Goal: Download file/media

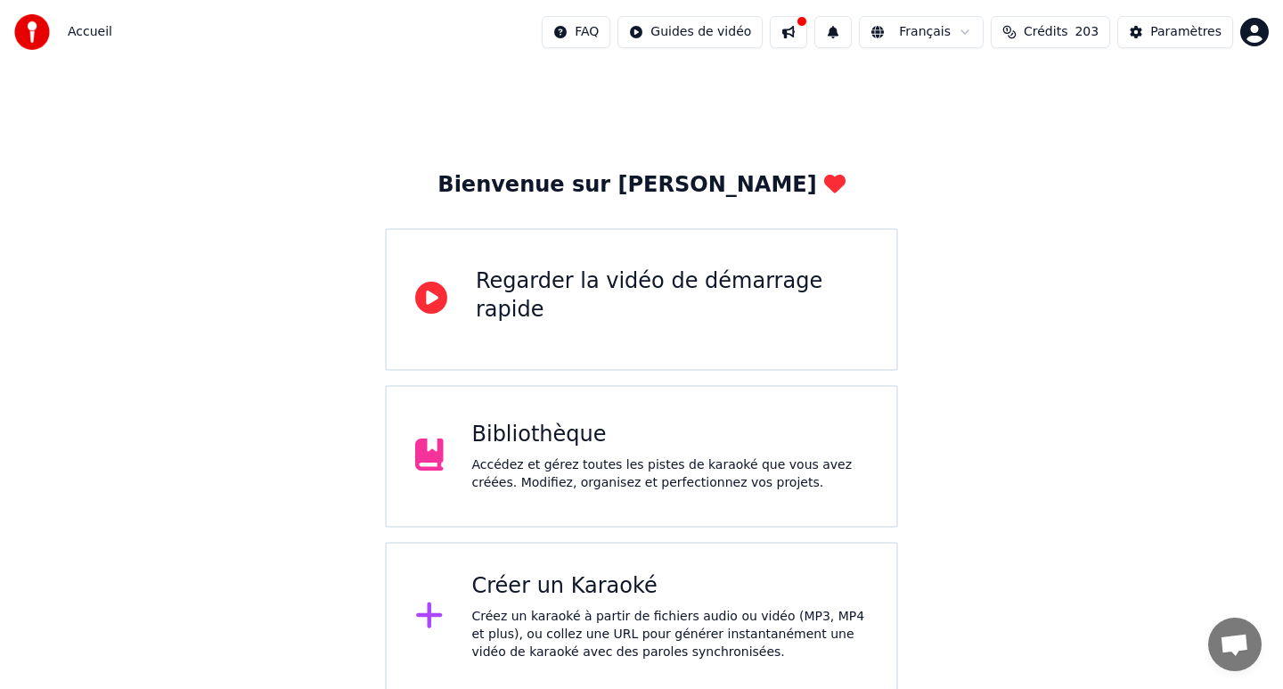
scroll to position [3, 0]
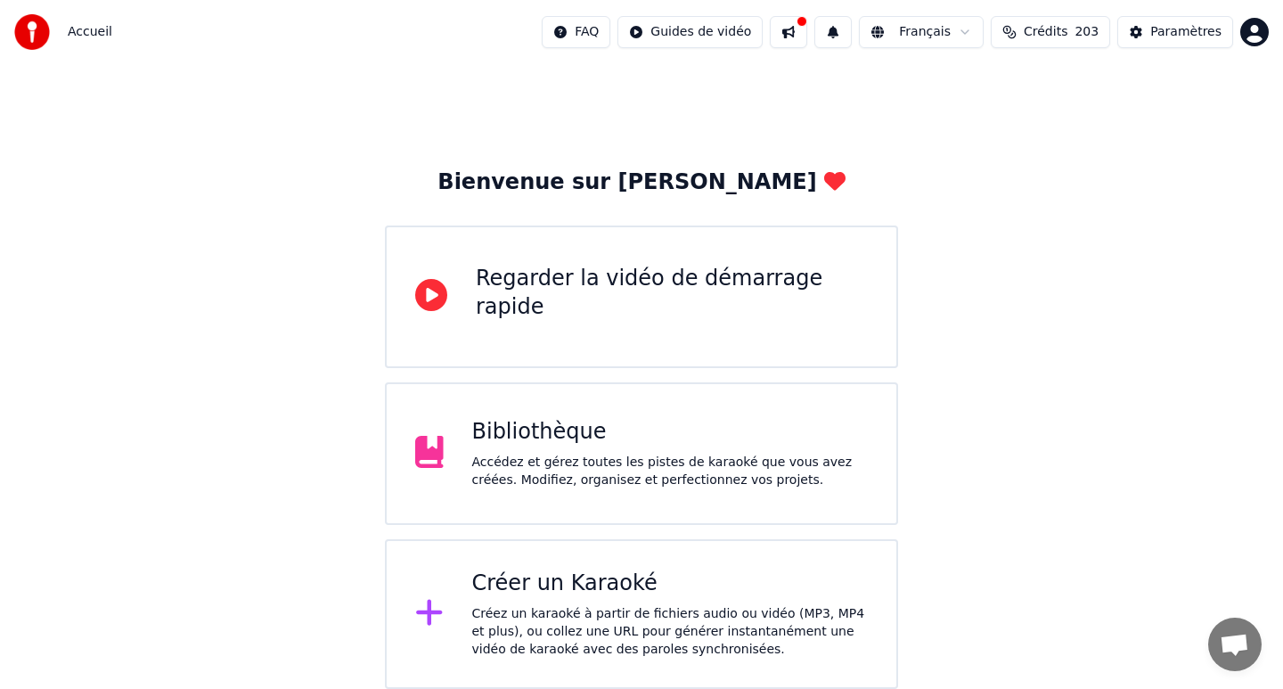
click at [531, 469] on div "Accédez et gérez toutes les pistes de karaoké que vous avez créées. Modifiez, o…" at bounding box center [670, 471] width 396 height 36
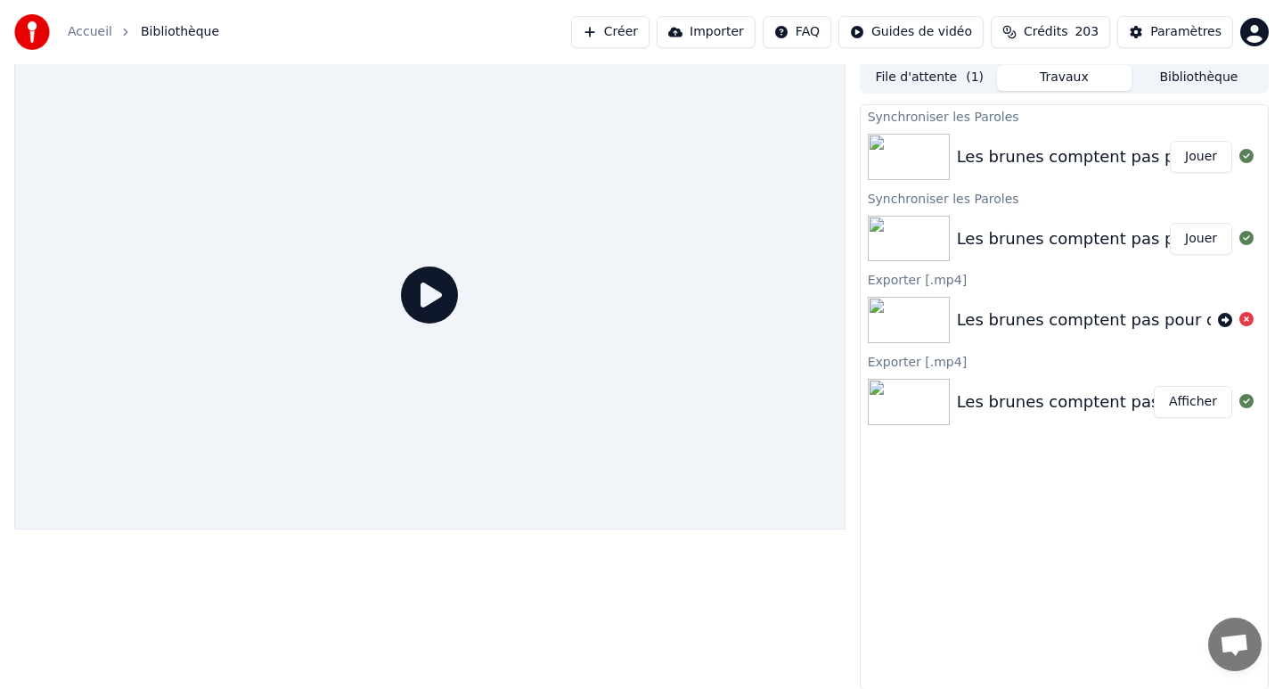
click at [963, 148] on div "Les brunes comptent pas pour de" at bounding box center [1092, 156] width 270 height 25
click at [1251, 156] on icon at bounding box center [1246, 156] width 14 height 14
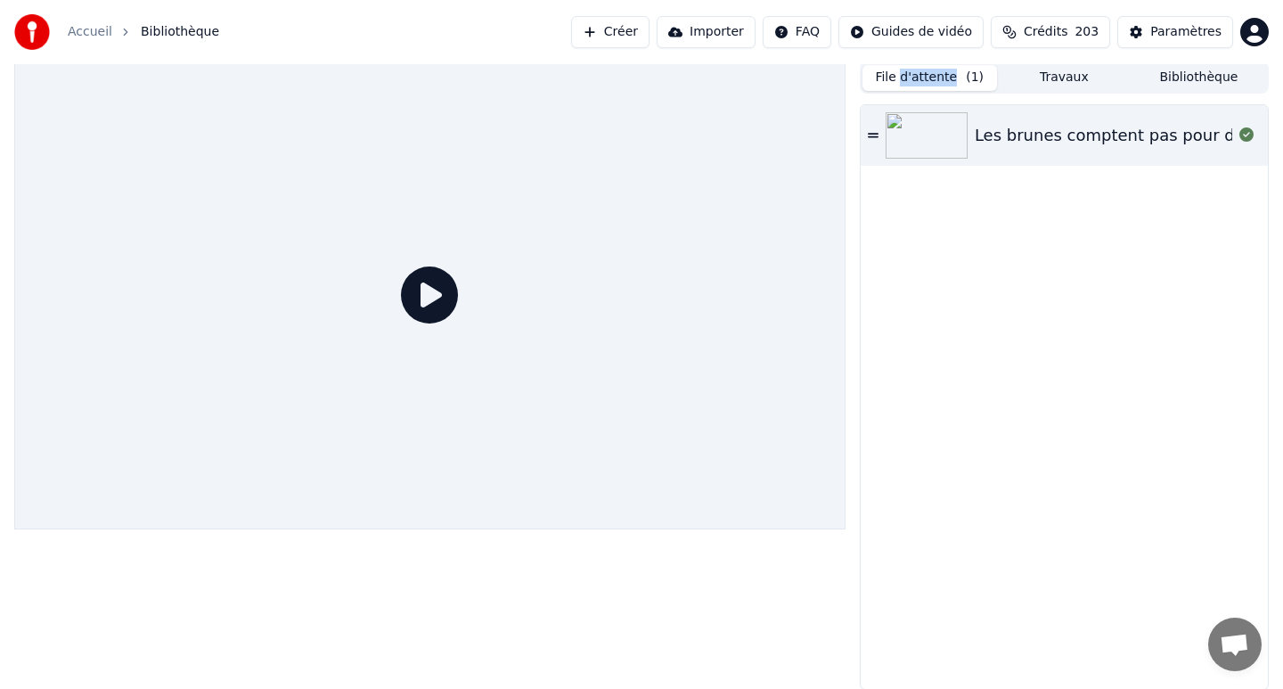
click at [928, 75] on button "File d'attente ( 1 )" at bounding box center [929, 78] width 135 height 26
click at [1024, 71] on button "Travaux" at bounding box center [1064, 78] width 135 height 26
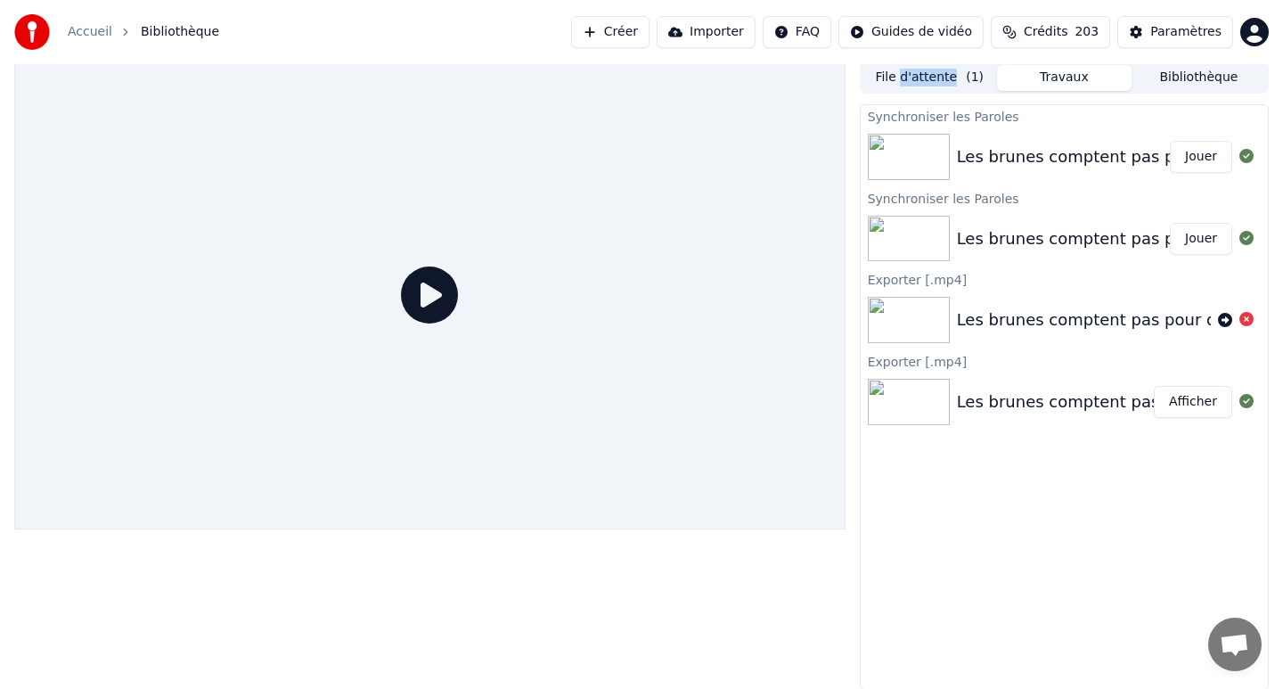
click at [1060, 168] on div "Les brunes comptent pas pour de" at bounding box center [1092, 156] width 270 height 25
click at [1061, 168] on div "Les brunes comptent pas pour de" at bounding box center [1092, 156] width 270 height 25
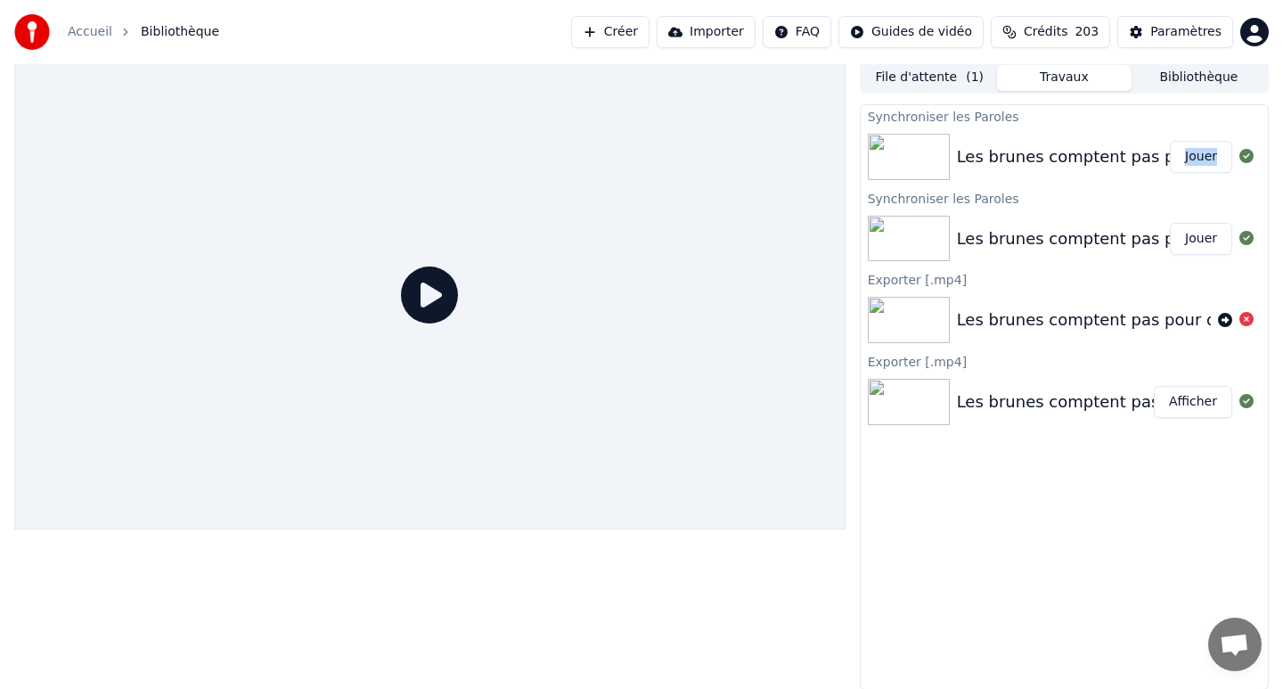
click at [1090, 148] on div "Les brunes comptent pas pour de" at bounding box center [1092, 156] width 270 height 25
click at [1098, 157] on div "Les brunes comptent pas pour de" at bounding box center [1092, 156] width 270 height 25
click at [429, 303] on icon at bounding box center [429, 294] width 57 height 57
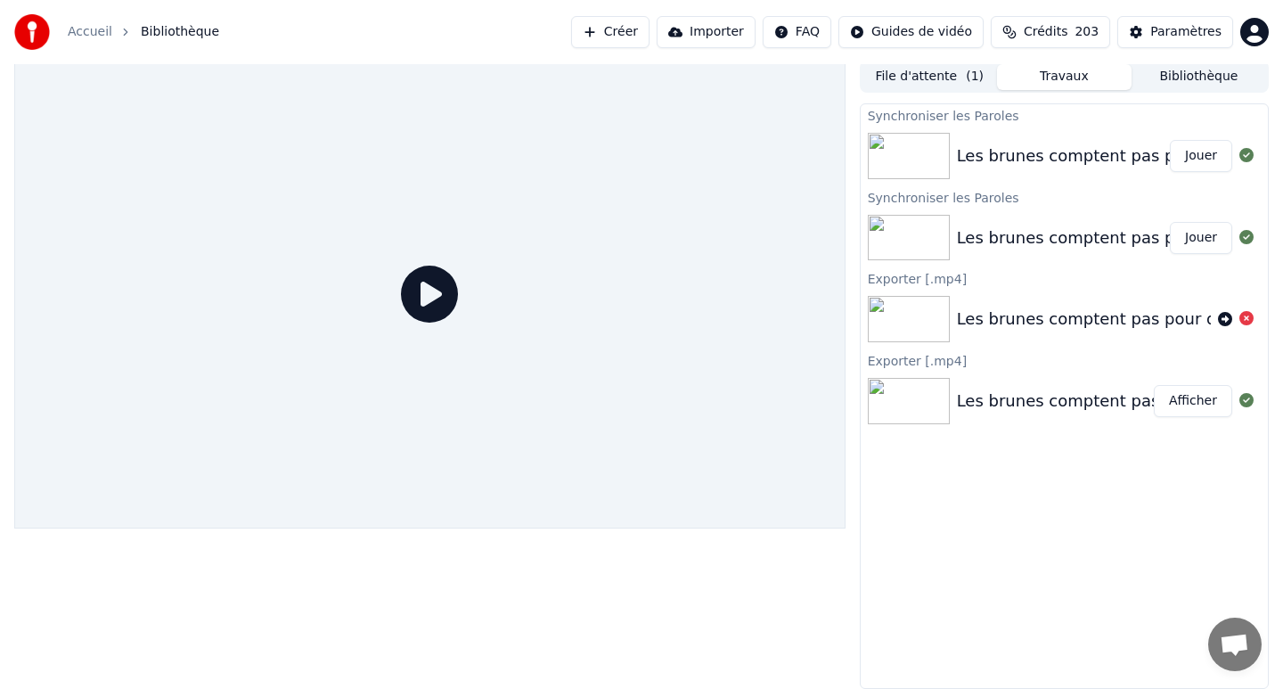
click at [907, 237] on img at bounding box center [909, 238] width 82 height 46
click at [908, 143] on img at bounding box center [909, 156] width 82 height 46
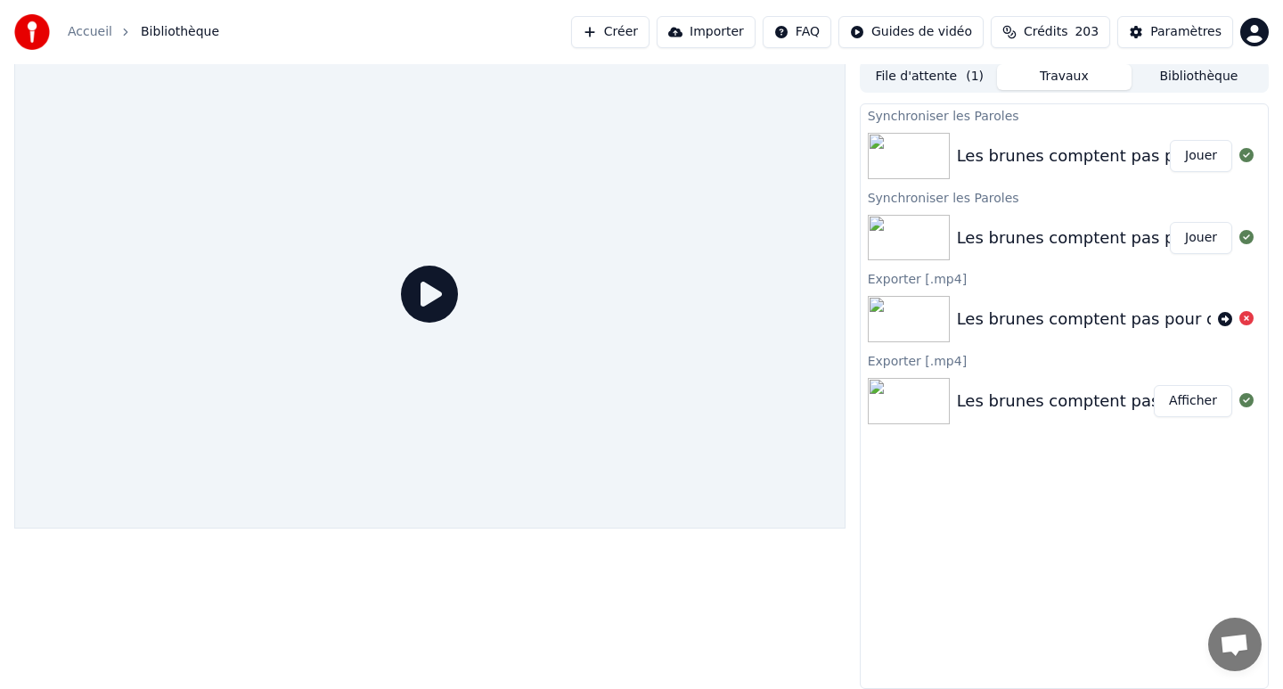
click at [908, 143] on img at bounding box center [909, 156] width 82 height 46
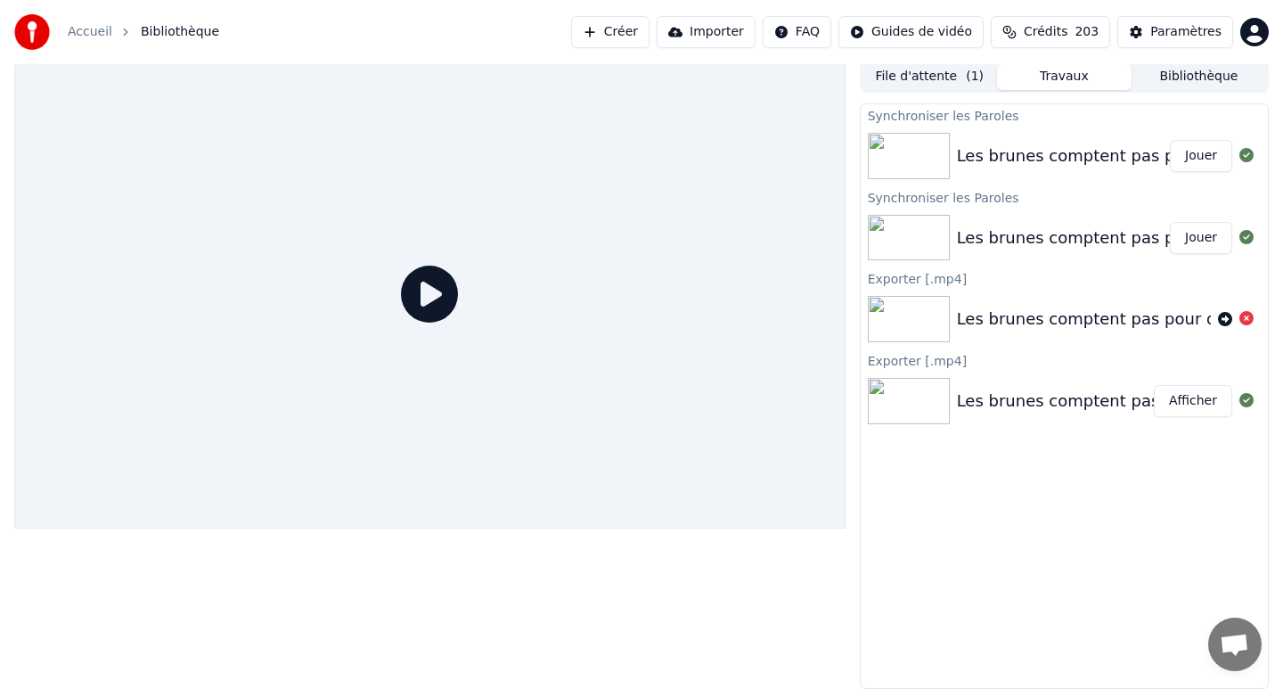
click at [908, 143] on img at bounding box center [909, 156] width 82 height 46
click at [1045, 153] on div "Les brunes comptent pas pour de" at bounding box center [1092, 155] width 270 height 25
click at [1186, 154] on button "Jouer" at bounding box center [1201, 156] width 62 height 32
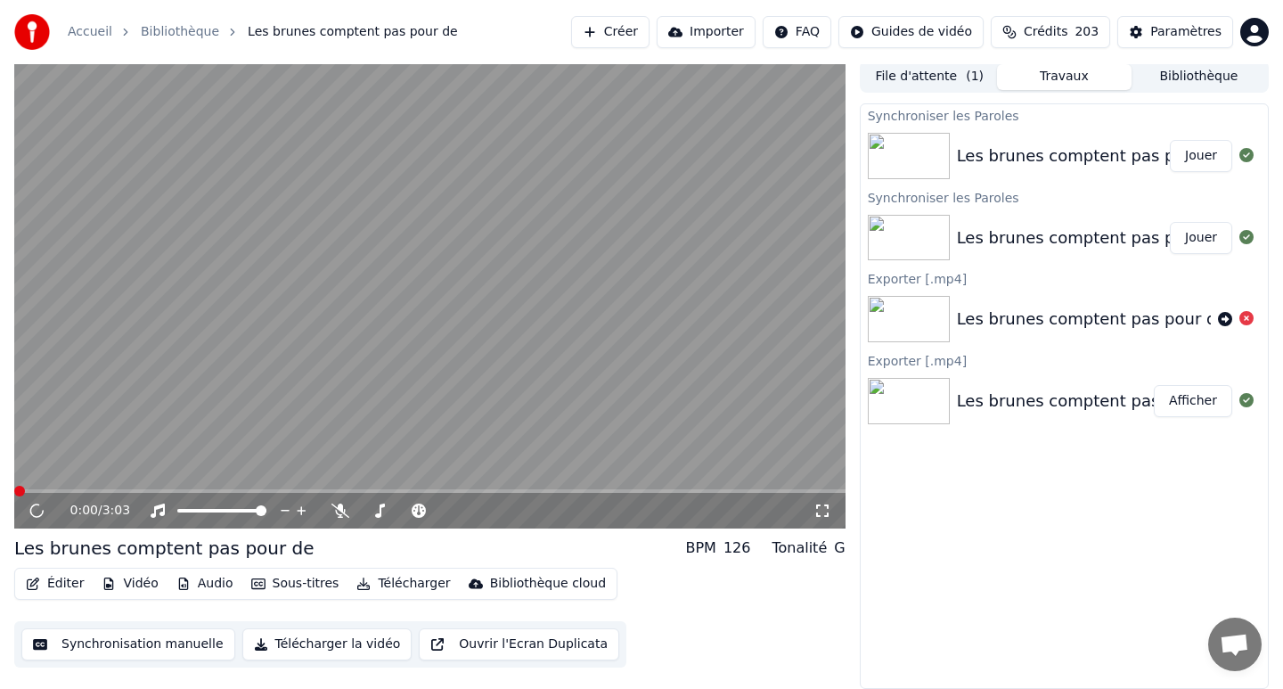
click at [273, 645] on button "Télécharger la vidéo" at bounding box center [327, 644] width 170 height 32
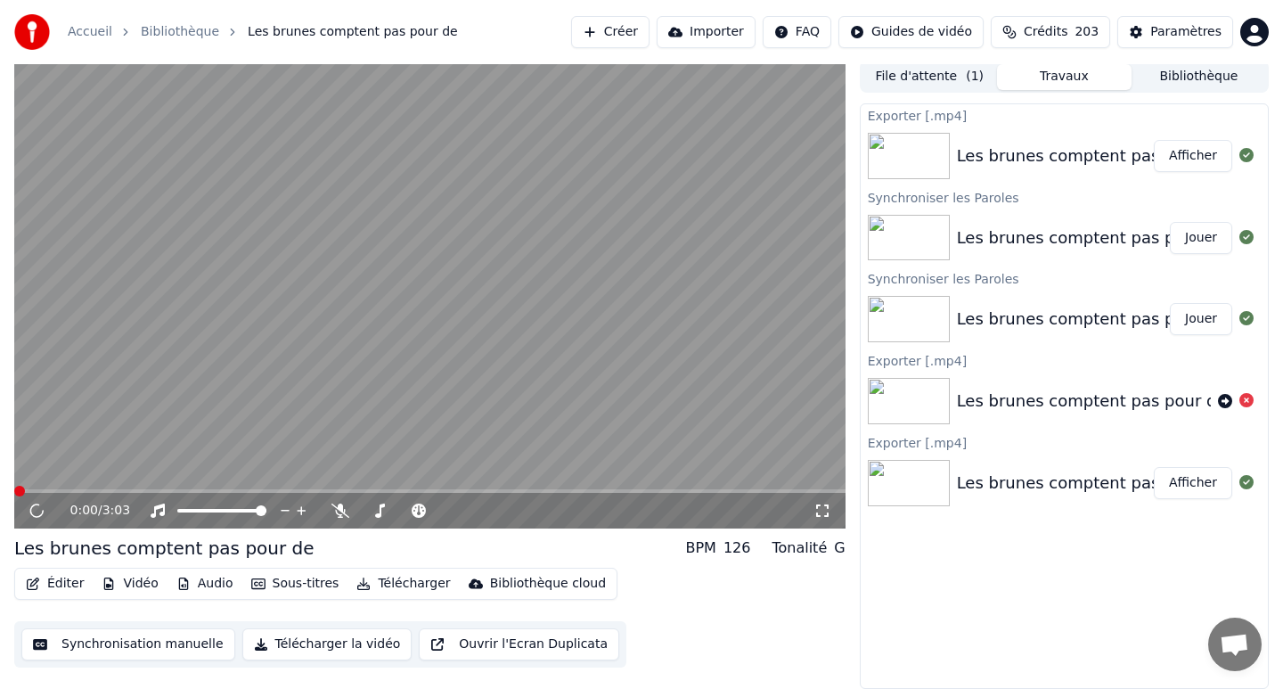
click at [1203, 157] on button "Afficher" at bounding box center [1193, 156] width 78 height 32
